Goal: Task Accomplishment & Management: Manage account settings

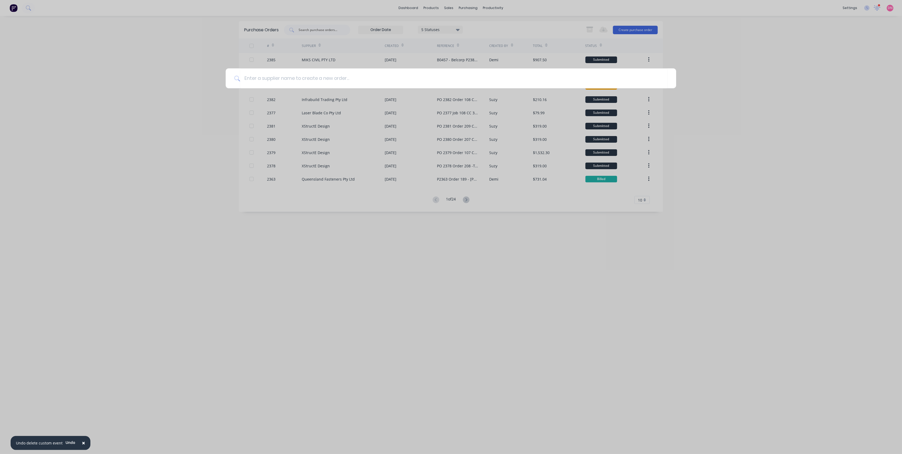
click at [685, 139] on div at bounding box center [451, 227] width 902 height 454
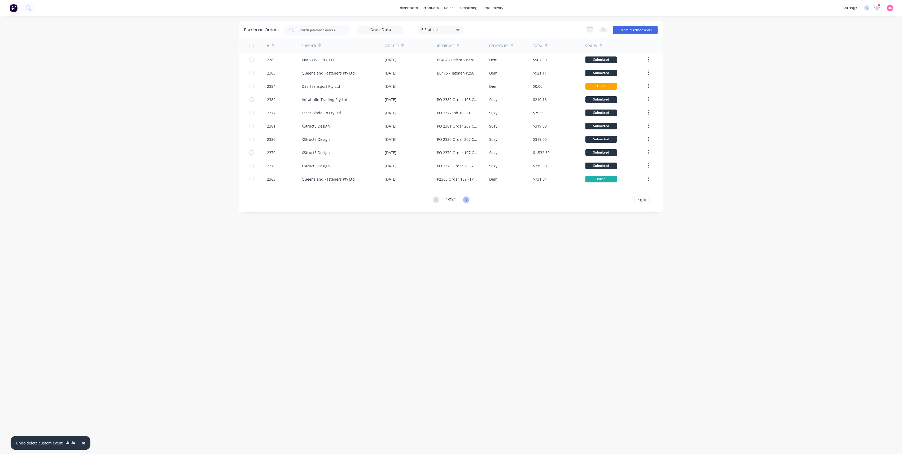
click at [464, 202] on icon at bounding box center [466, 199] width 7 height 7
click at [465, 202] on icon at bounding box center [466, 199] width 7 height 7
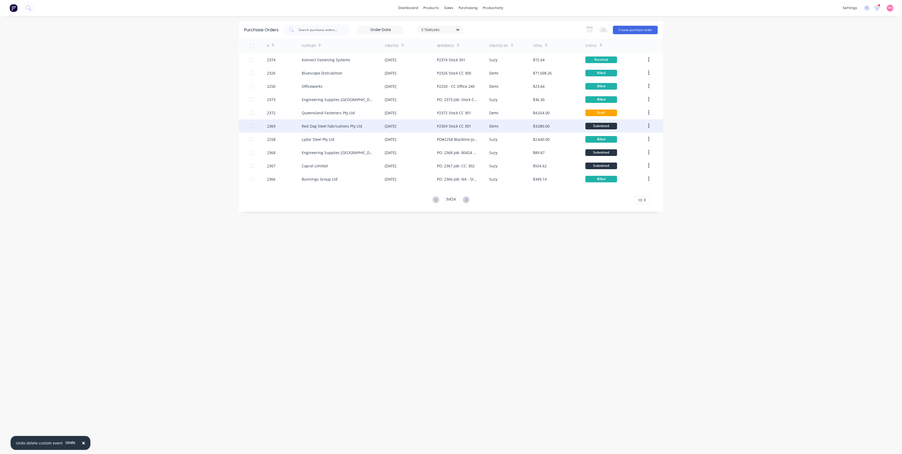
click at [404, 123] on div "[DATE]" at bounding box center [411, 125] width 52 height 13
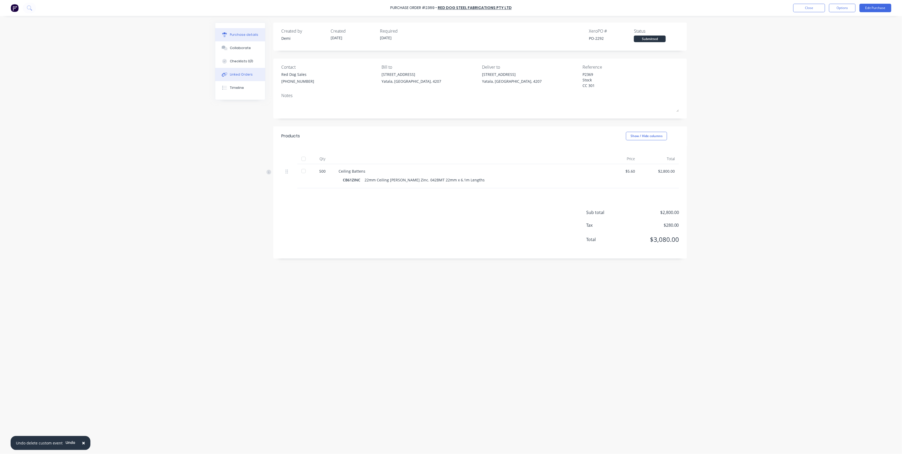
click at [257, 70] on button "Linked Orders" at bounding box center [240, 74] width 50 height 13
click at [252, 82] on button "Timeline" at bounding box center [240, 87] width 50 height 13
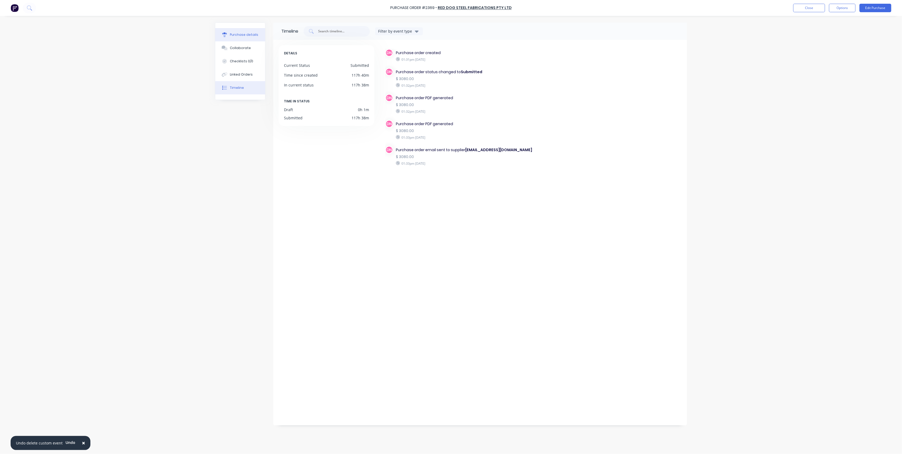
click at [251, 36] on div "Purchase details" at bounding box center [244, 34] width 28 height 5
type textarea "x"
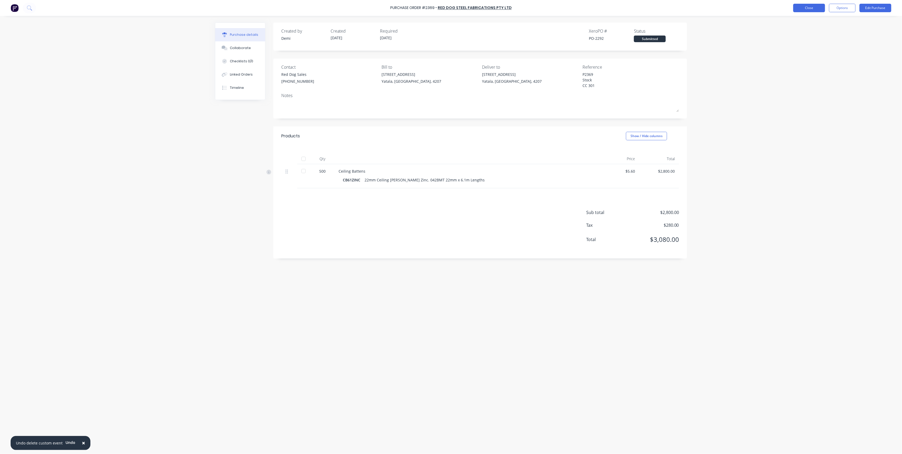
click at [806, 4] on button "Close" at bounding box center [809, 8] width 32 height 8
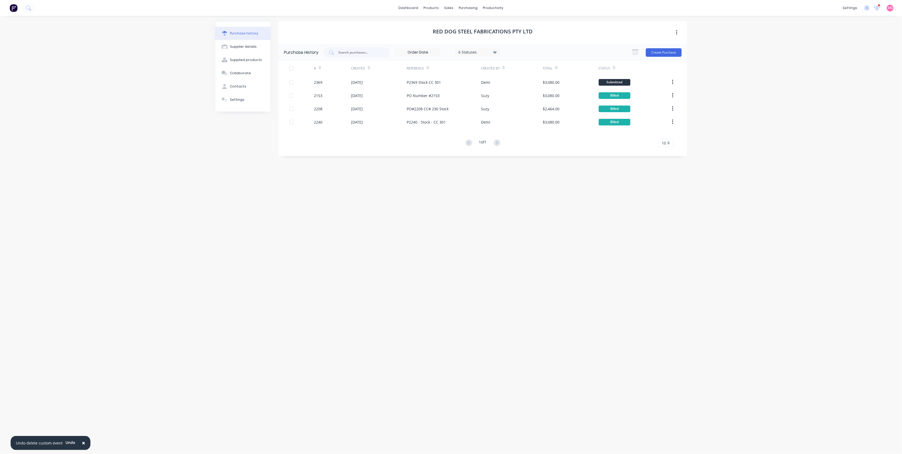
click at [806, 4] on div "dashboard products sales purchasing productivity dashboard products Product Cat…" at bounding box center [451, 8] width 902 height 16
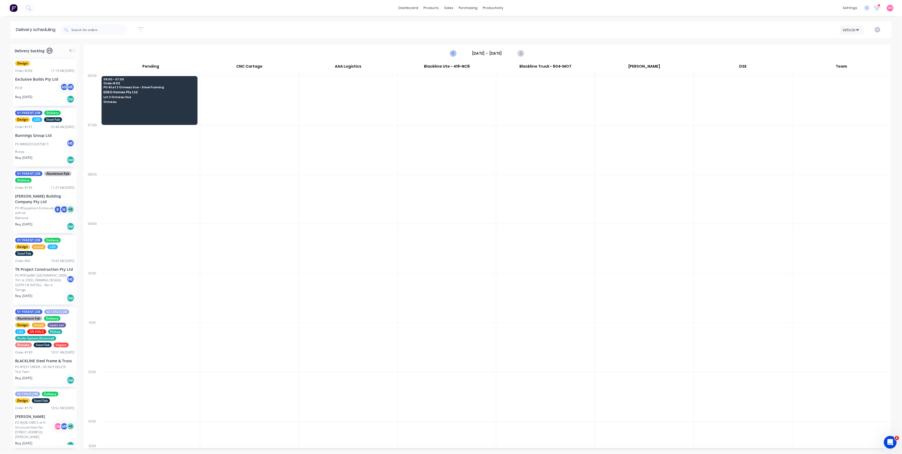
click at [456, 54] on icon "Previous page" at bounding box center [453, 53] width 6 height 6
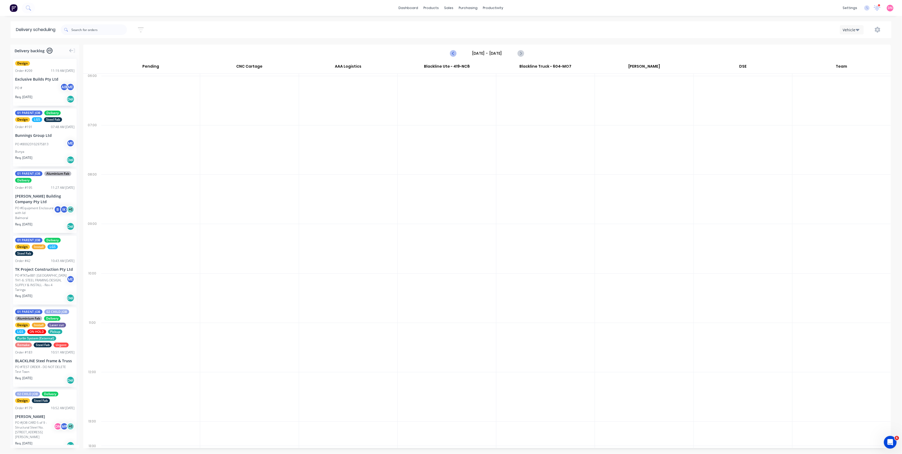
click at [451, 54] on icon "Previous page" at bounding box center [453, 53] width 6 height 6
click at [455, 55] on icon "Previous page" at bounding box center [453, 53] width 6 height 6
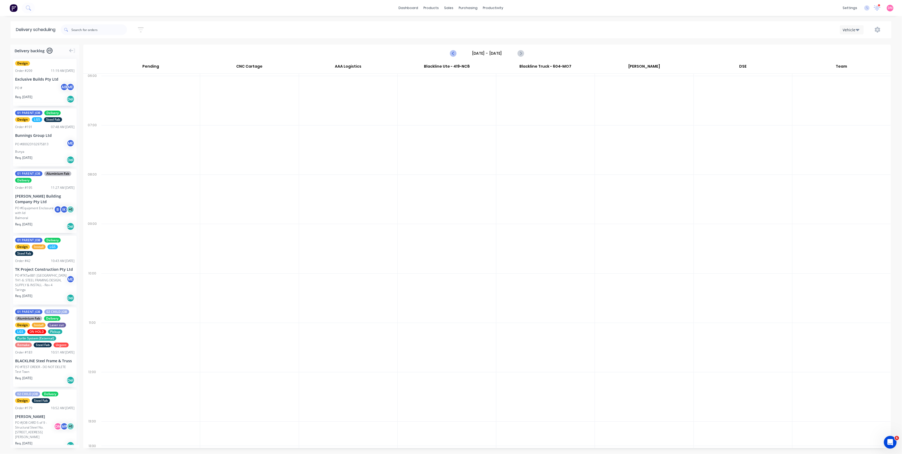
click at [455, 55] on icon "Previous page" at bounding box center [453, 53] width 6 height 6
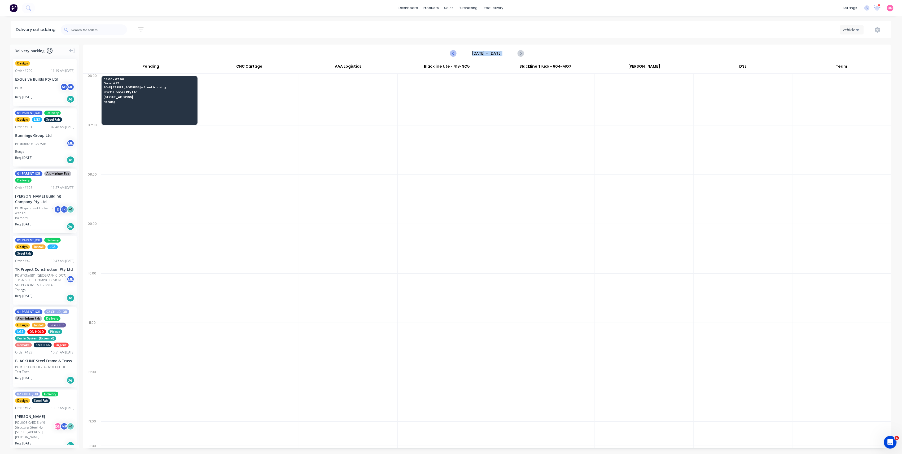
click at [454, 55] on icon "Previous page" at bounding box center [453, 53] width 6 height 6
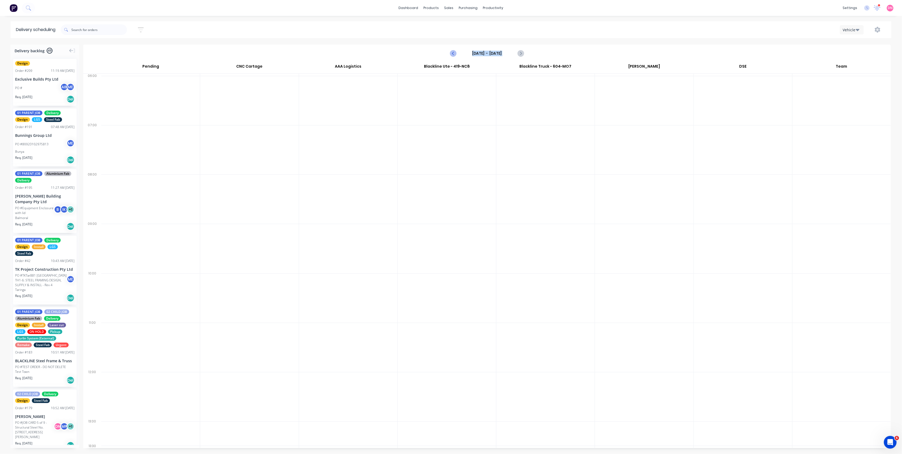
click at [454, 55] on icon "Previous page" at bounding box center [453, 53] width 6 height 6
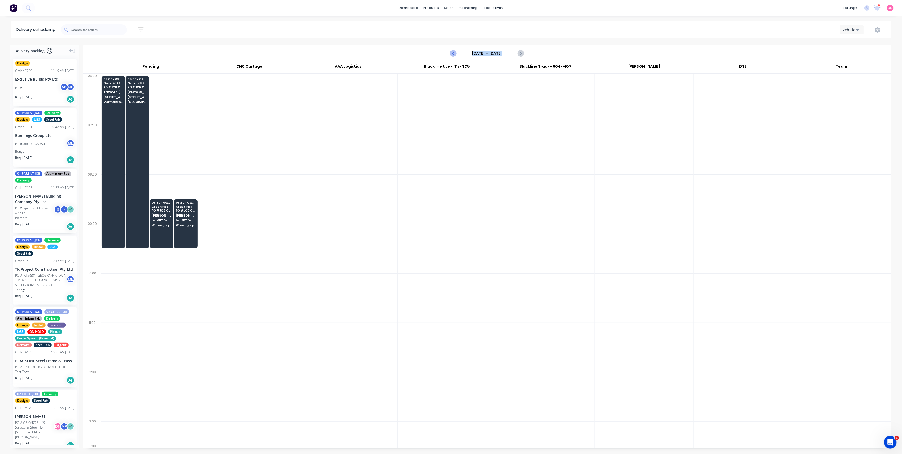
click at [449, 55] on button "Previous page" at bounding box center [453, 53] width 11 height 11
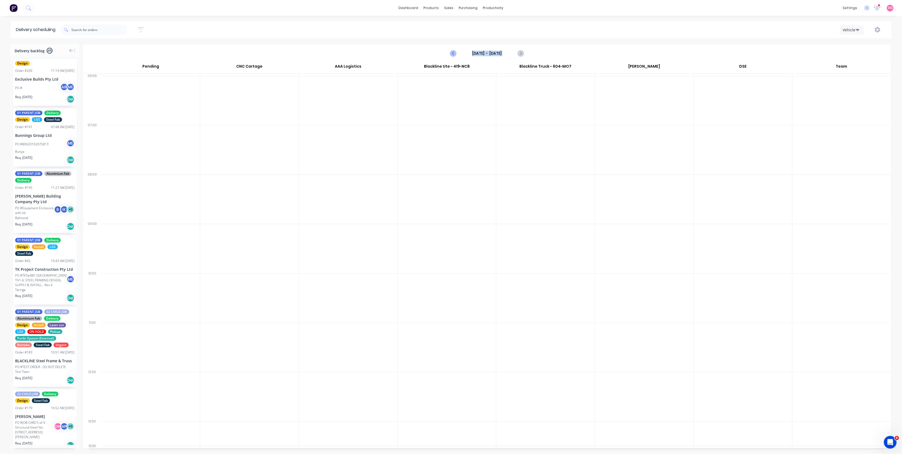
click at [449, 55] on button "Previous page" at bounding box center [453, 53] width 11 height 11
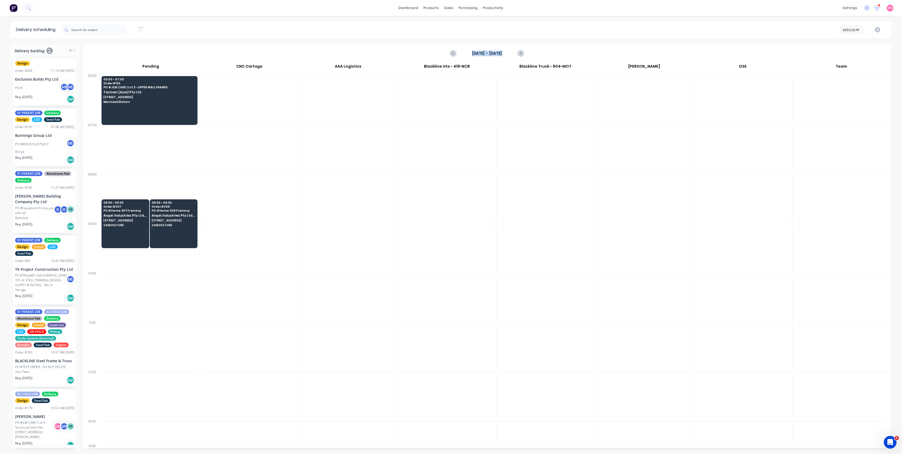
click at [448, 55] on div "Tuesday - 14/10/25" at bounding box center [487, 53] width 807 height 16
click at [454, 53] on icon "Previous page" at bounding box center [453, 53] width 6 height 6
type input "Monday - 13/10/25"
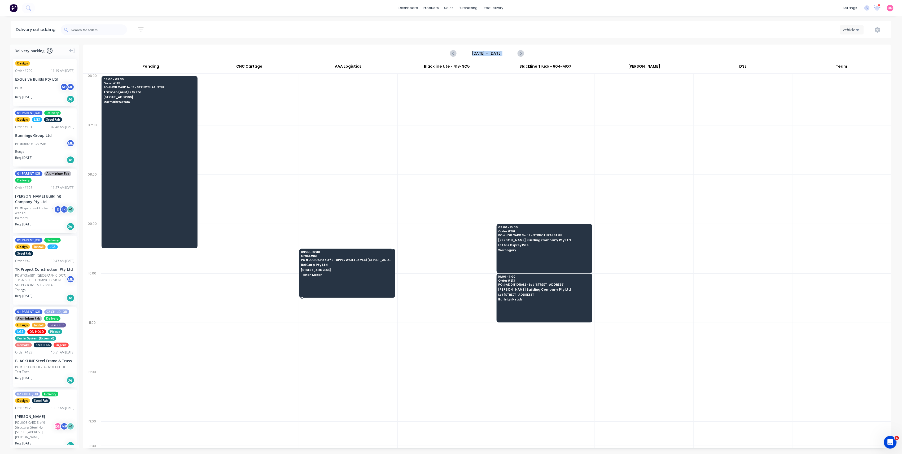
click at [337, 276] on div "09:30 - 10:30 Order # 161 PO # JOB CARD 4 of 6 - UPPER WALL FRAMES | 13 Ridge R…" at bounding box center [347, 264] width 95 height 30
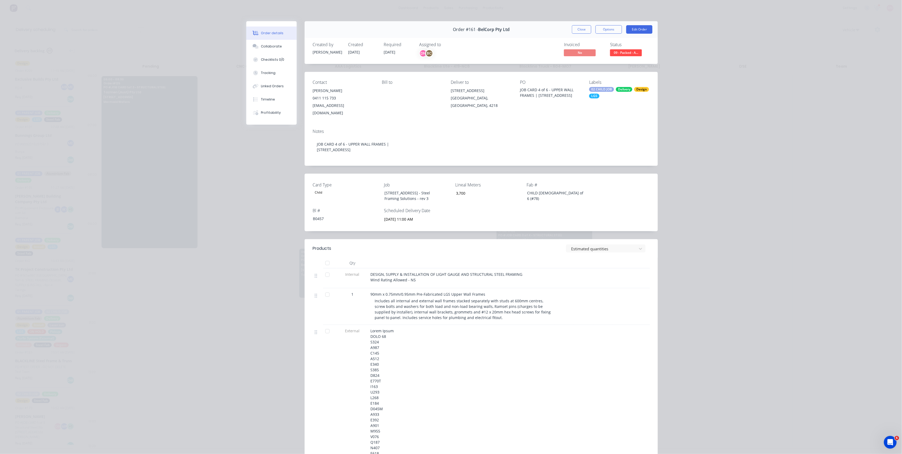
click at [629, 50] on span "09 - Packed - A..." at bounding box center [626, 52] width 32 height 7
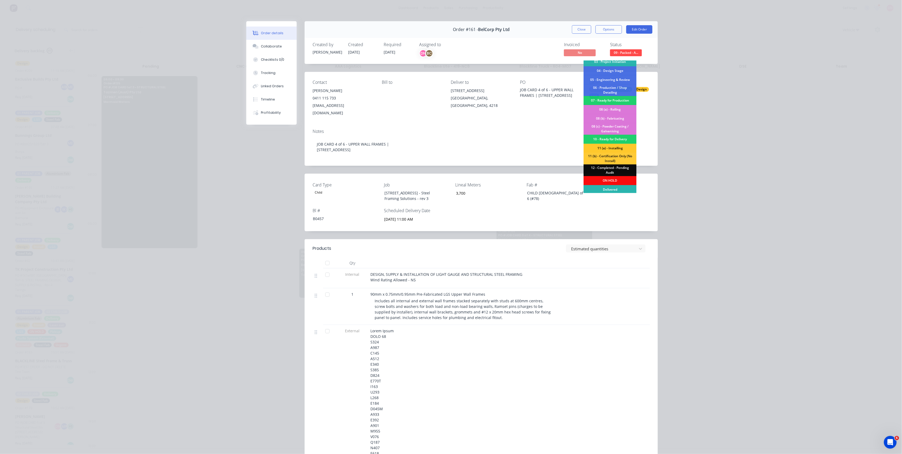
scroll to position [31, 0]
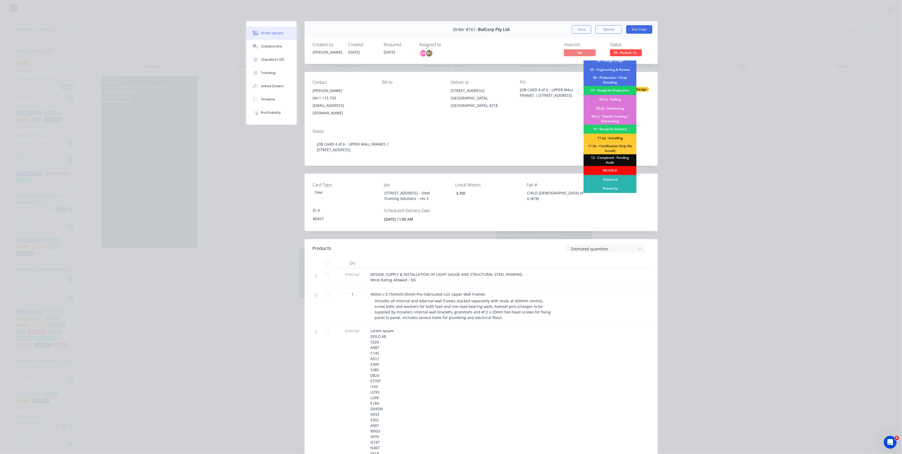
click at [616, 163] on div "12 - Completed - Pending Audit" at bounding box center [610, 160] width 53 height 12
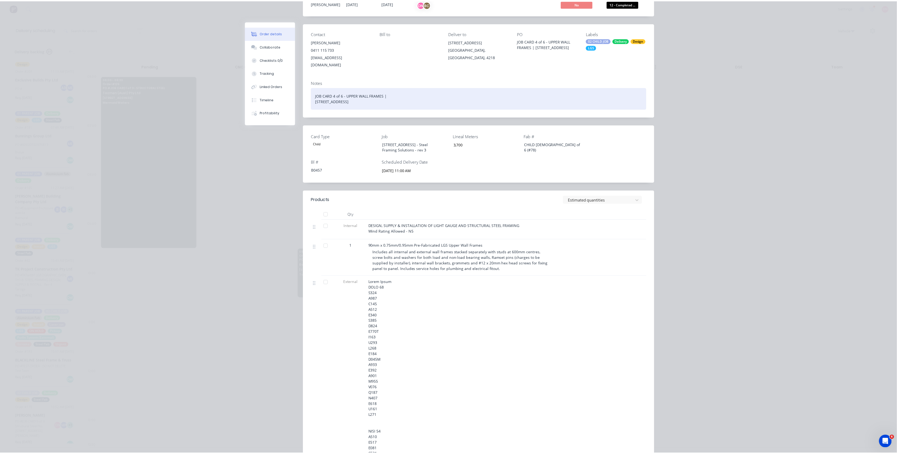
scroll to position [0, 0]
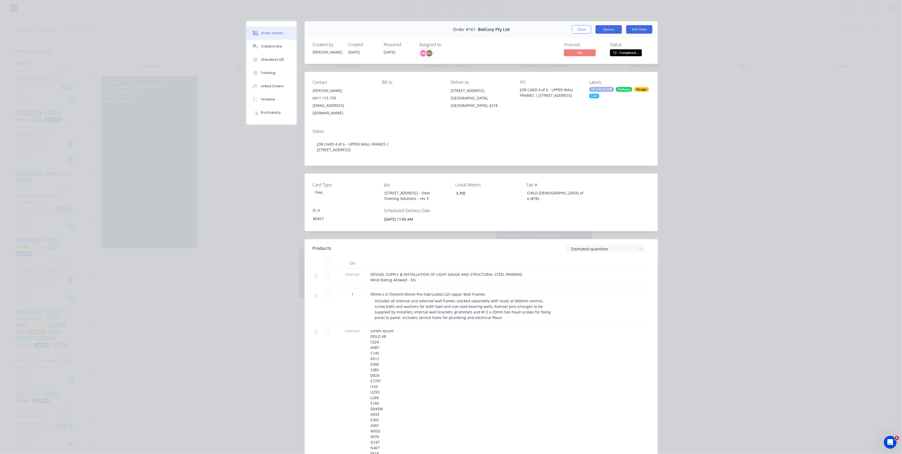
click at [616, 30] on button "Options" at bounding box center [609, 29] width 27 height 8
click at [643, 30] on button "Edit Order" at bounding box center [639, 29] width 26 height 8
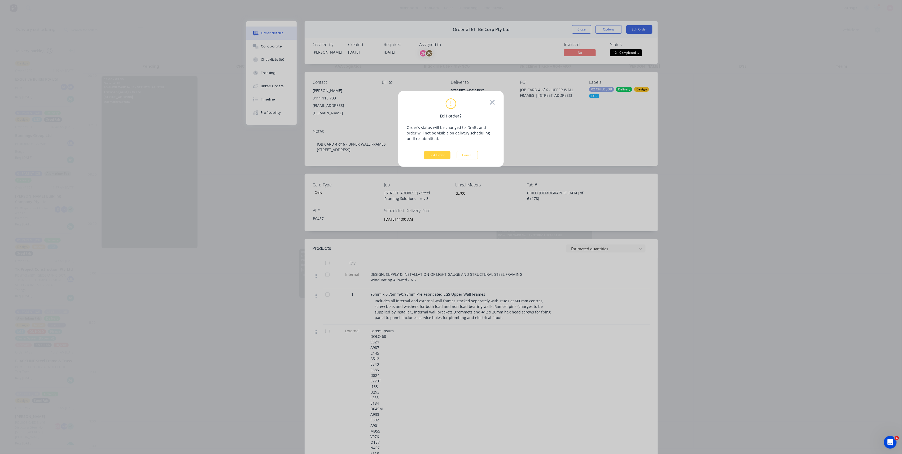
click at [494, 104] on icon at bounding box center [492, 102] width 5 height 5
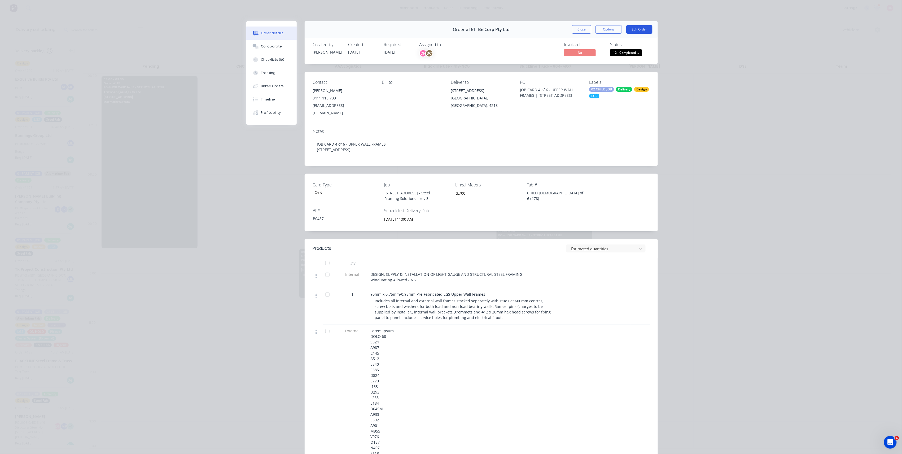
click at [635, 32] on button "Edit Order" at bounding box center [639, 29] width 26 height 8
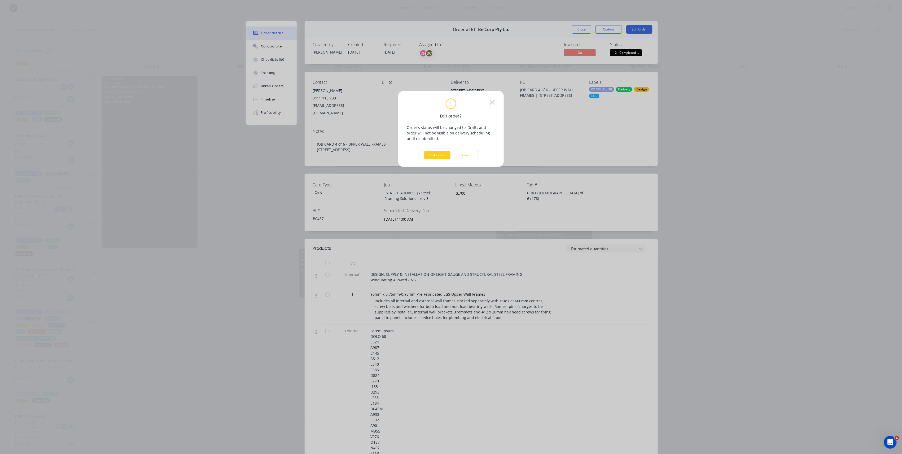
click at [437, 156] on button "Edit Order" at bounding box center [437, 155] width 26 height 8
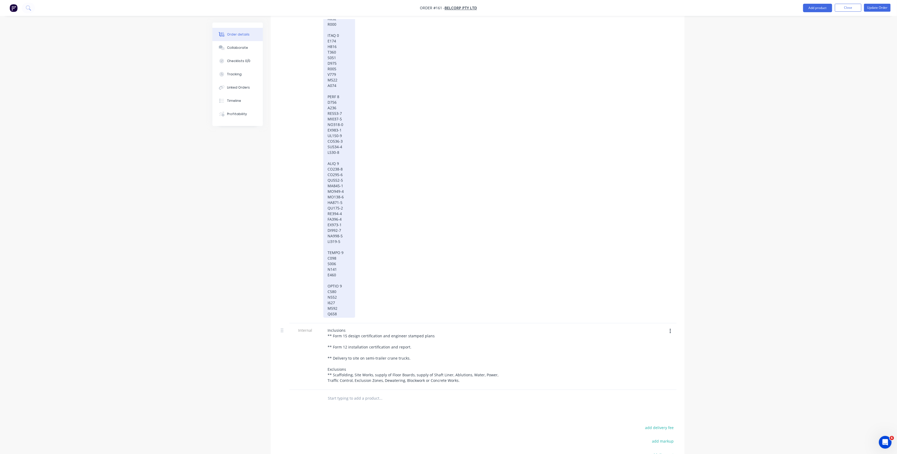
scroll to position [1091, 0]
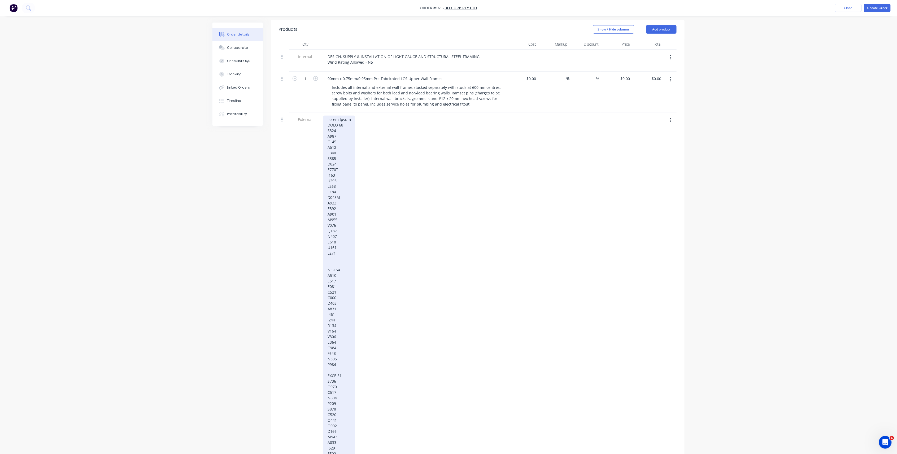
scroll to position [66, 0]
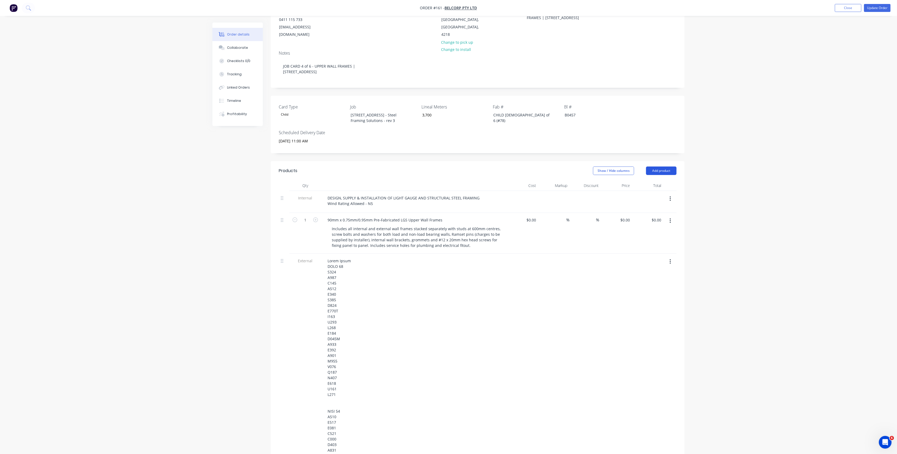
click at [659, 167] on button "Add product" at bounding box center [661, 171] width 30 height 8
click at [658, 255] on div "Notes (External)" at bounding box center [651, 259] width 41 height 8
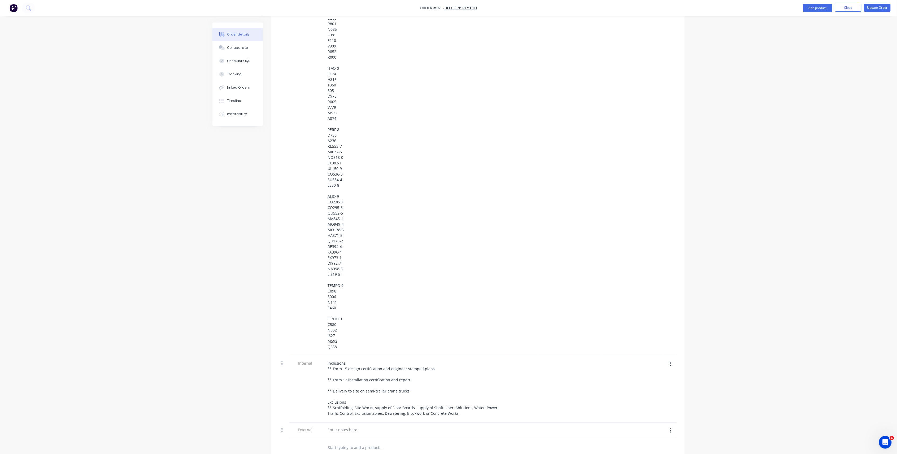
scroll to position [1162, 0]
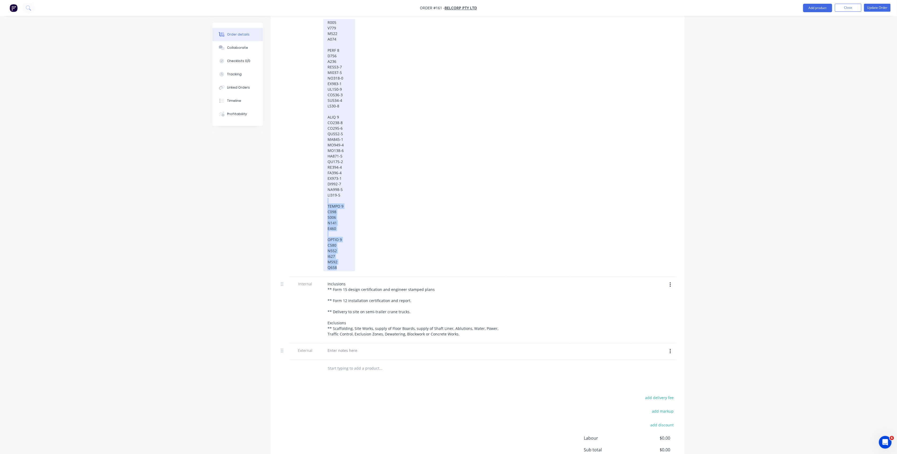
drag, startPoint x: 348, startPoint y: 264, endPoint x: 325, endPoint y: 191, distance: 76.1
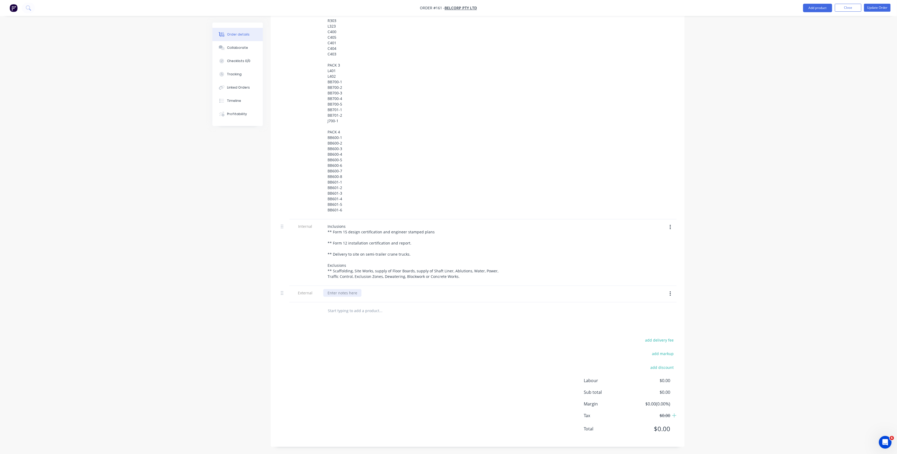
click at [333, 291] on div at bounding box center [342, 293] width 38 height 8
paste div
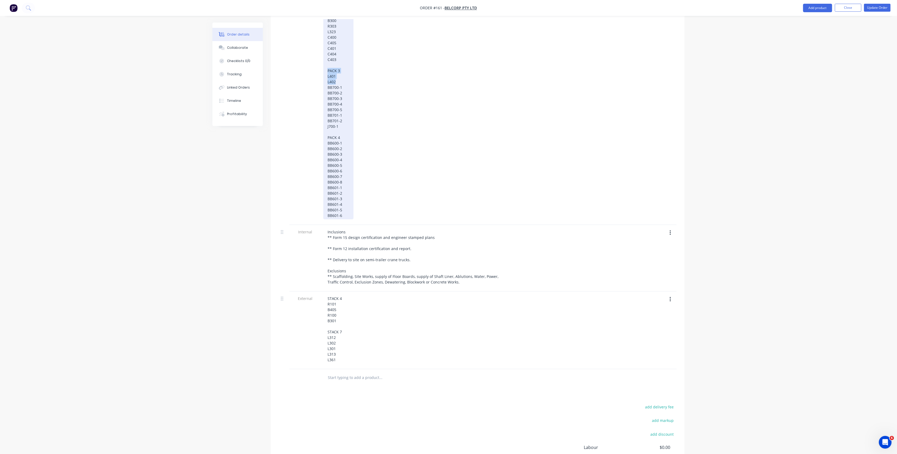
drag, startPoint x: 341, startPoint y: 74, endPoint x: 324, endPoint y: 65, distance: 19.1
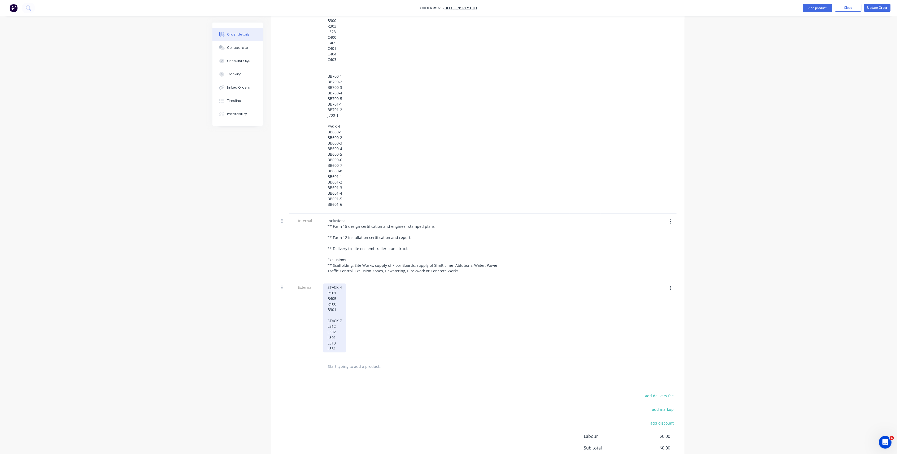
click at [341, 339] on div "STACK 4 R101 B405 R100 B301 STACK 7 L312 L302 L301 L313 L361" at bounding box center [334, 317] width 23 height 69
click at [342, 341] on div "STACK 4 R101 B405 R100 B301 STACK 7 L312 L302 L301 L313 L361" at bounding box center [334, 317] width 23 height 69
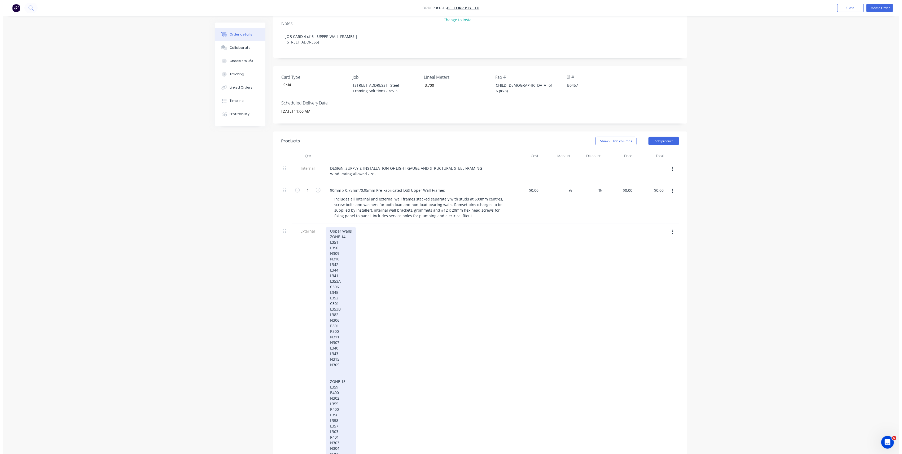
scroll to position [0, 0]
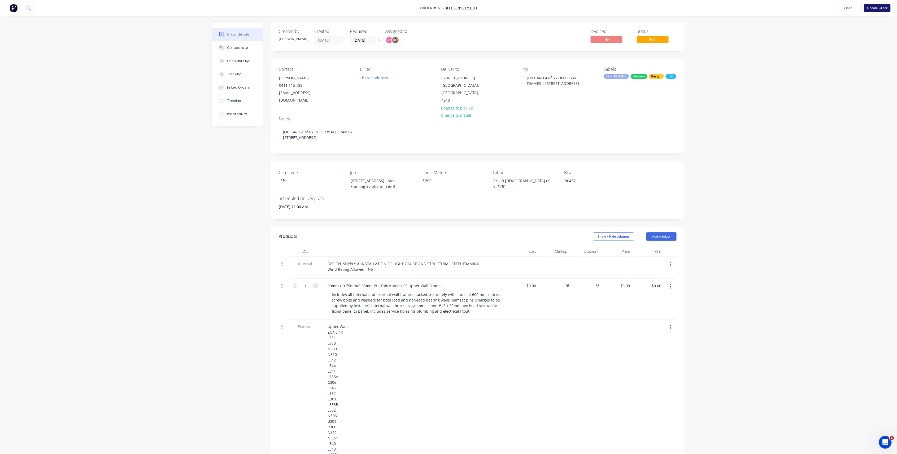
click at [870, 10] on button "Update Order" at bounding box center [877, 8] width 27 height 8
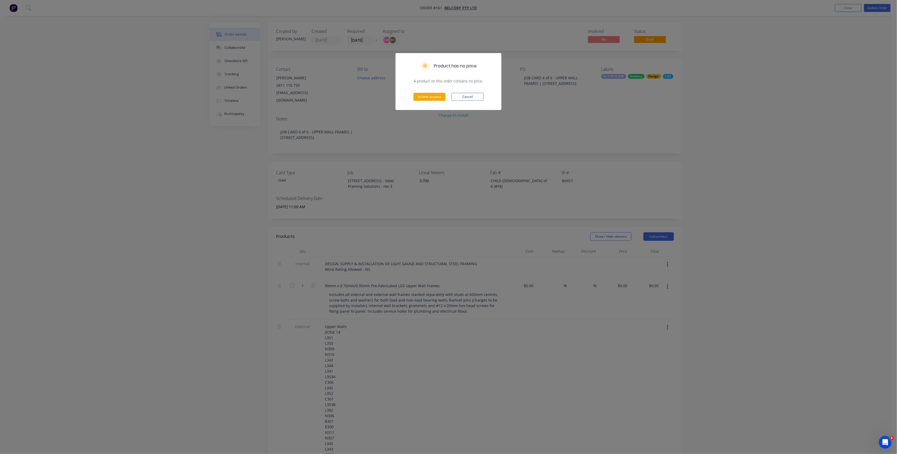
click at [430, 92] on div "Submit anyway Cancel" at bounding box center [449, 97] width 106 height 26
click at [430, 99] on button "Submit anyway" at bounding box center [429, 97] width 32 height 8
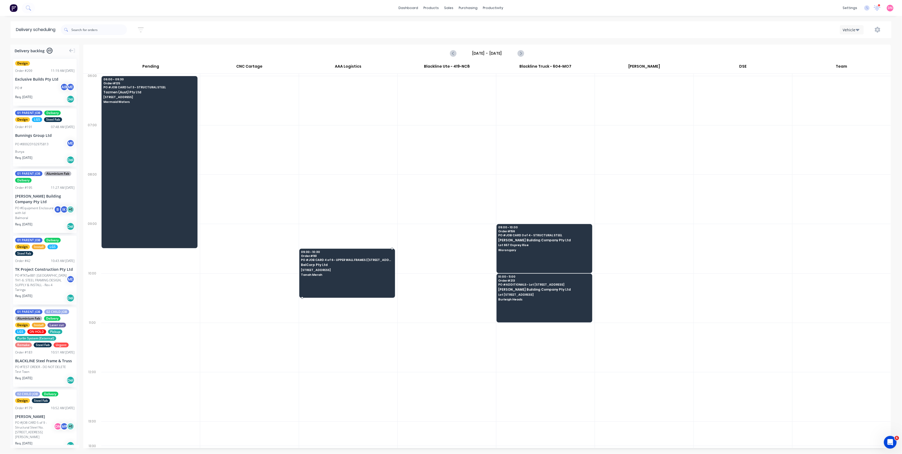
click at [331, 264] on div "09:30 - 10:30 Order # 161 PO # JOB CARD 4 of 6 - UPPER WALL FRAMES | 13 Ridge R…" at bounding box center [347, 264] width 95 height 30
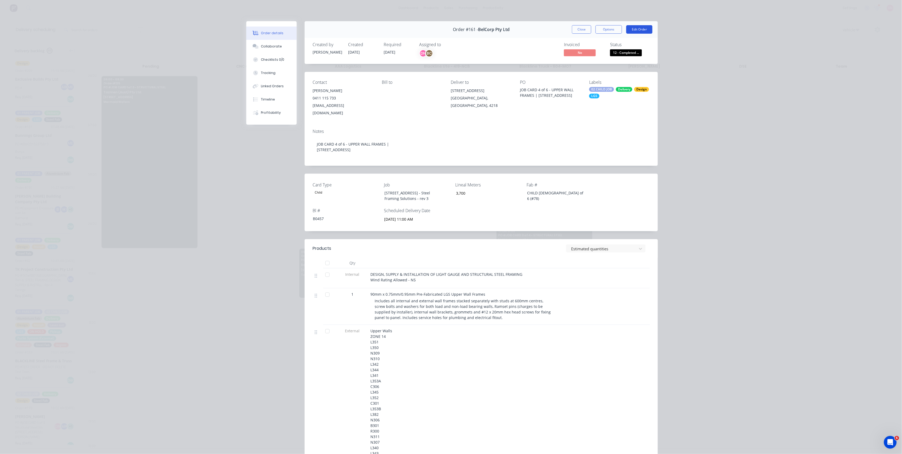
click at [628, 30] on button "Edit Order" at bounding box center [639, 29] width 26 height 8
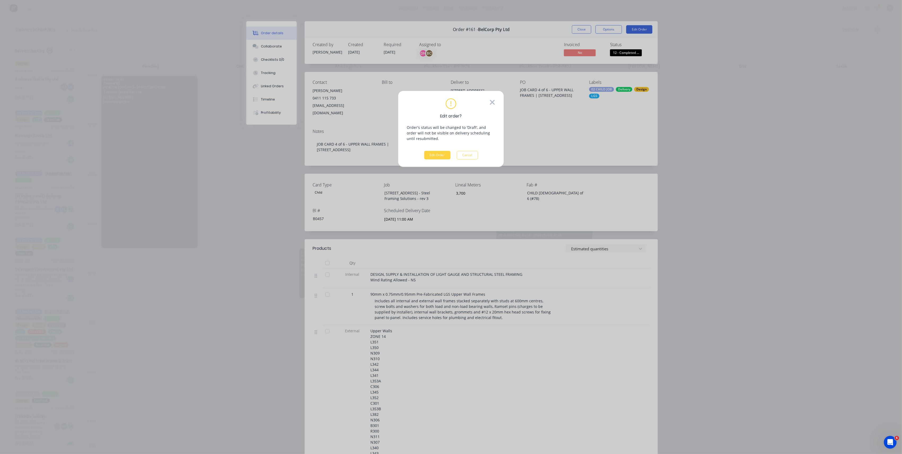
click at [491, 100] on icon at bounding box center [492, 102] width 6 height 8
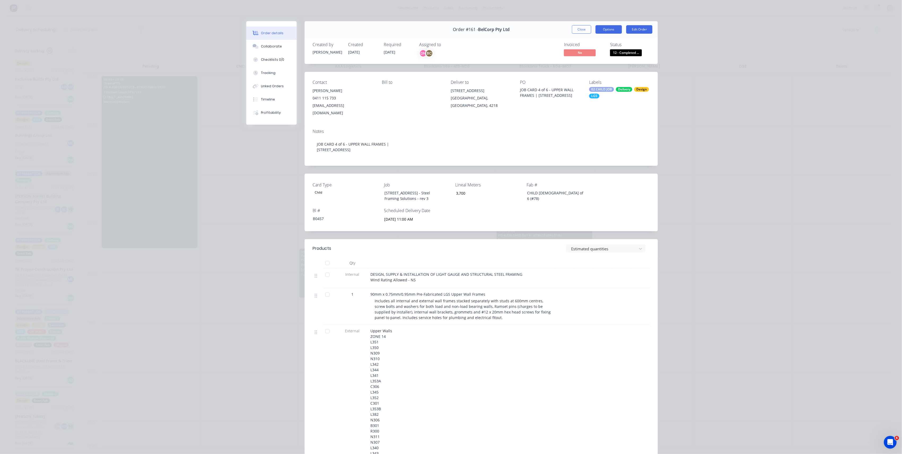
click at [598, 26] on button "Options" at bounding box center [609, 29] width 27 height 8
click at [596, 62] on div "Delivery Docket" at bounding box center [594, 64] width 46 height 8
click at [588, 71] on button "Custom" at bounding box center [594, 74] width 56 height 11
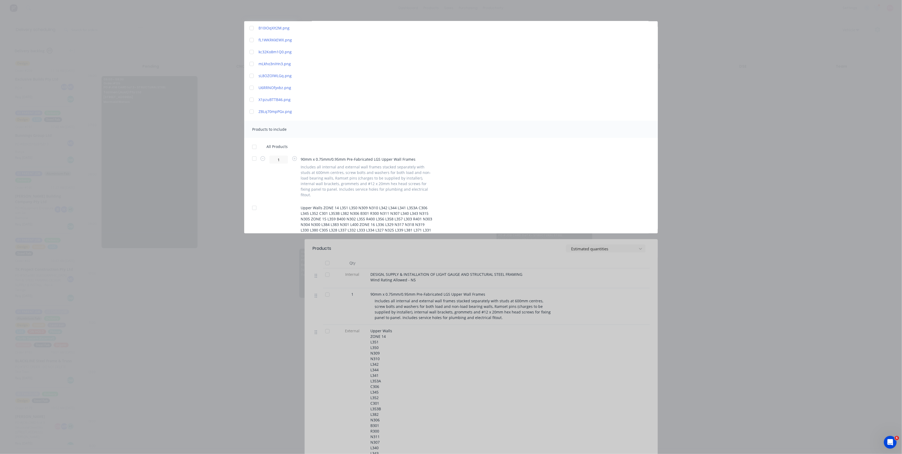
scroll to position [138, 0]
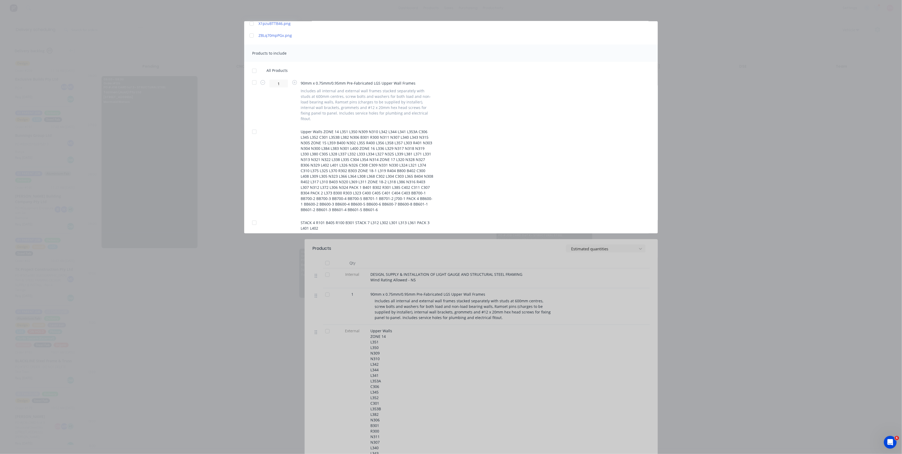
click at [253, 218] on div at bounding box center [254, 222] width 11 height 11
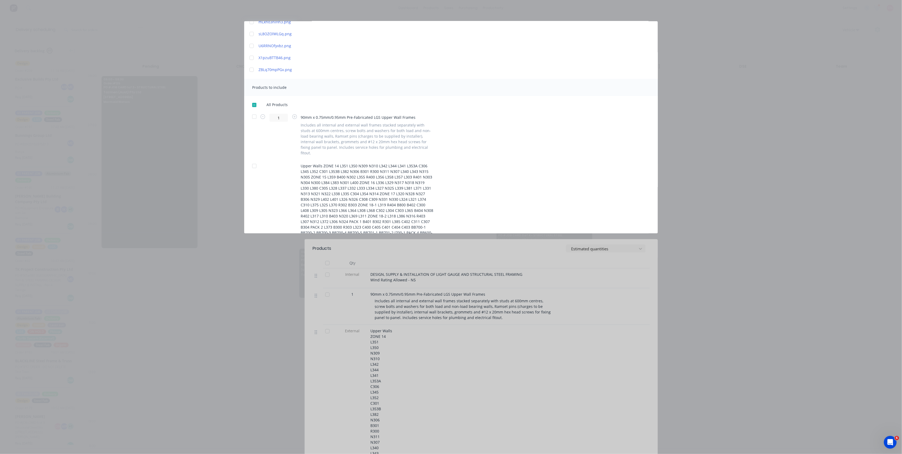
scroll to position [0, 0]
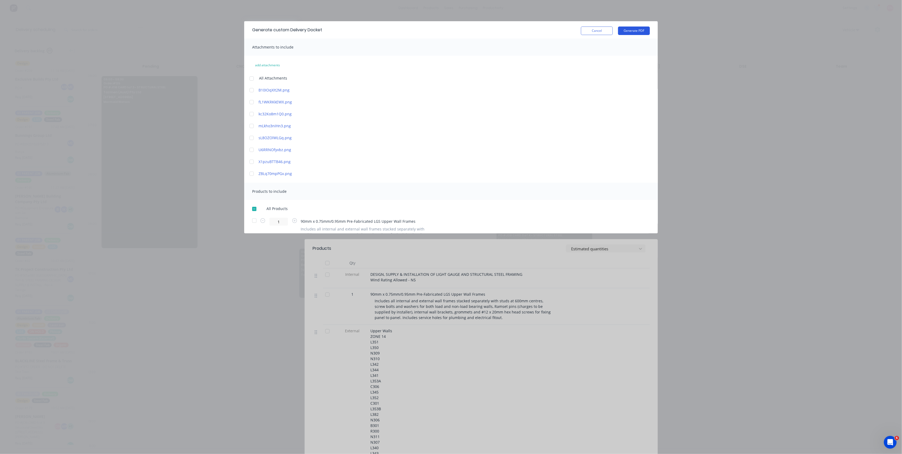
click at [630, 28] on button "Generate PDF" at bounding box center [634, 31] width 32 height 8
